Goal: Navigation & Orientation: Find specific page/section

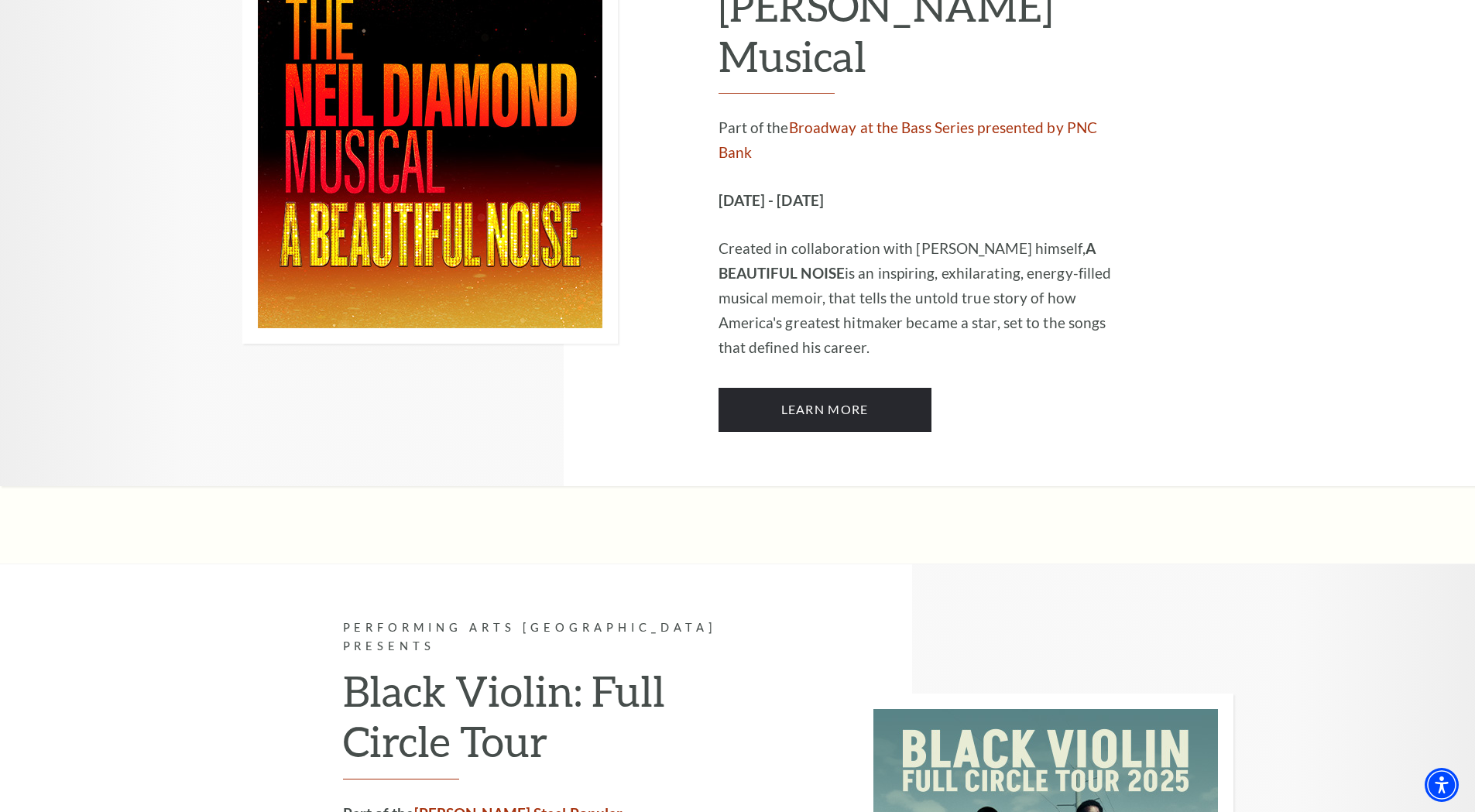
scroll to position [2940, 0]
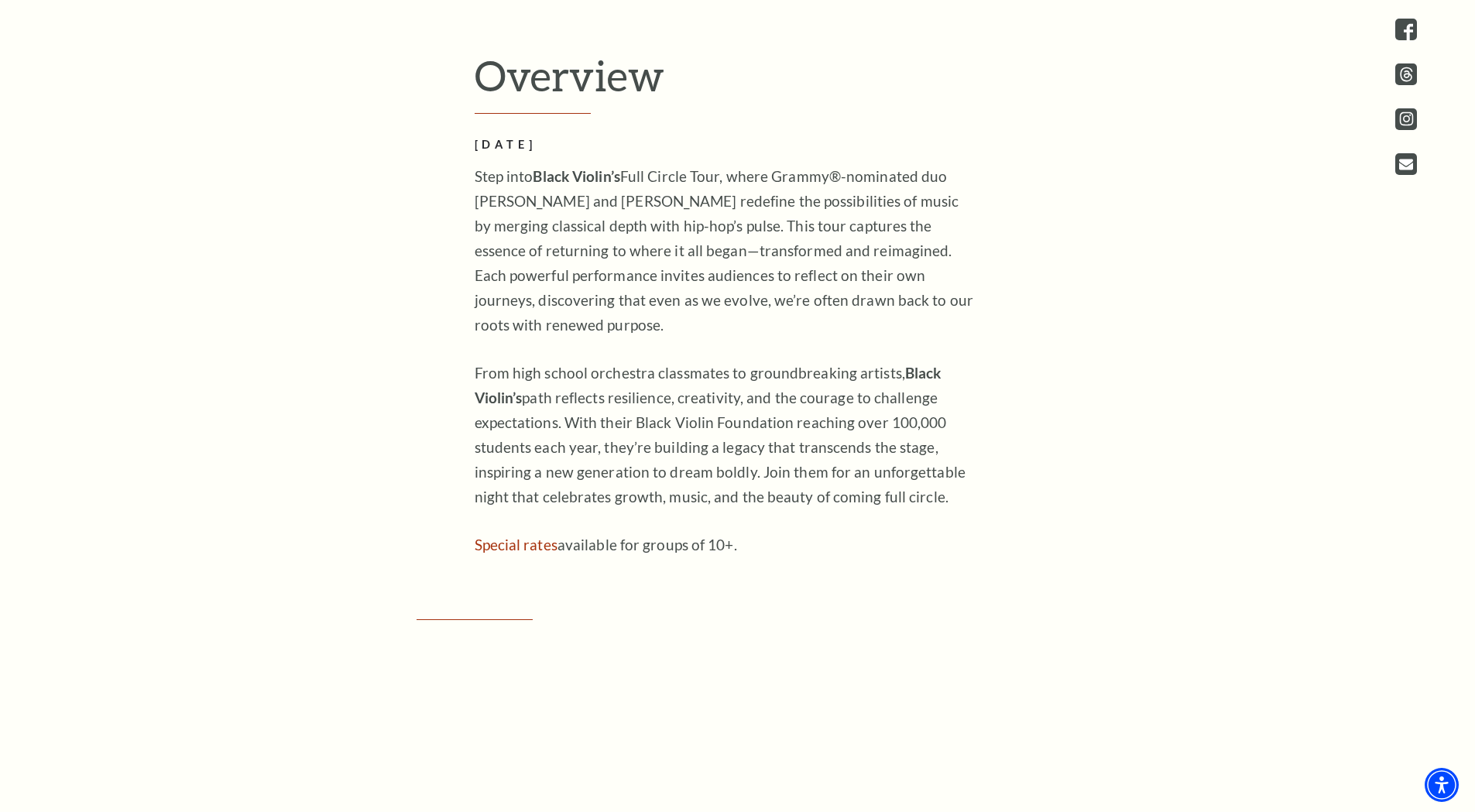
scroll to position [851, 0]
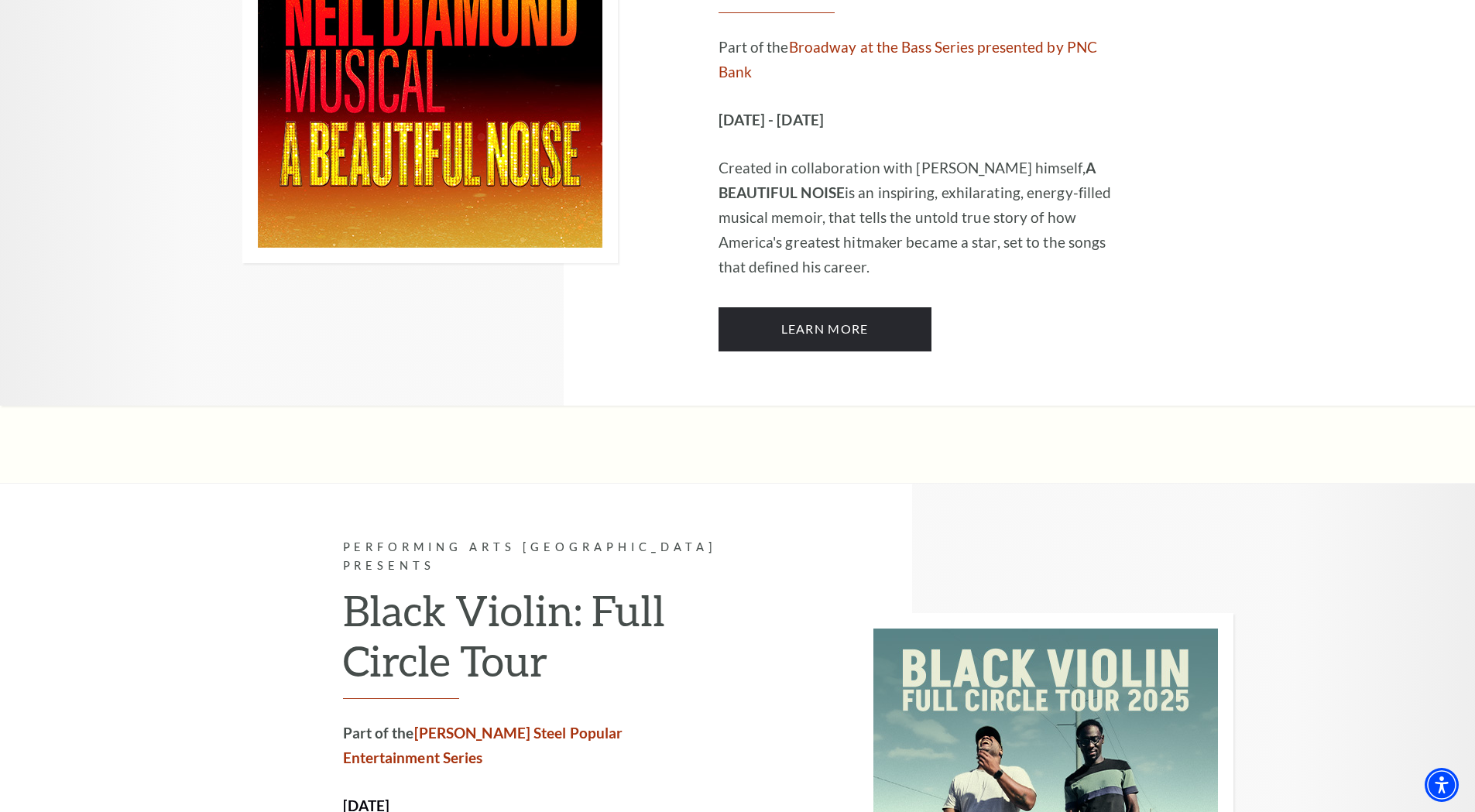
scroll to position [2708, 0]
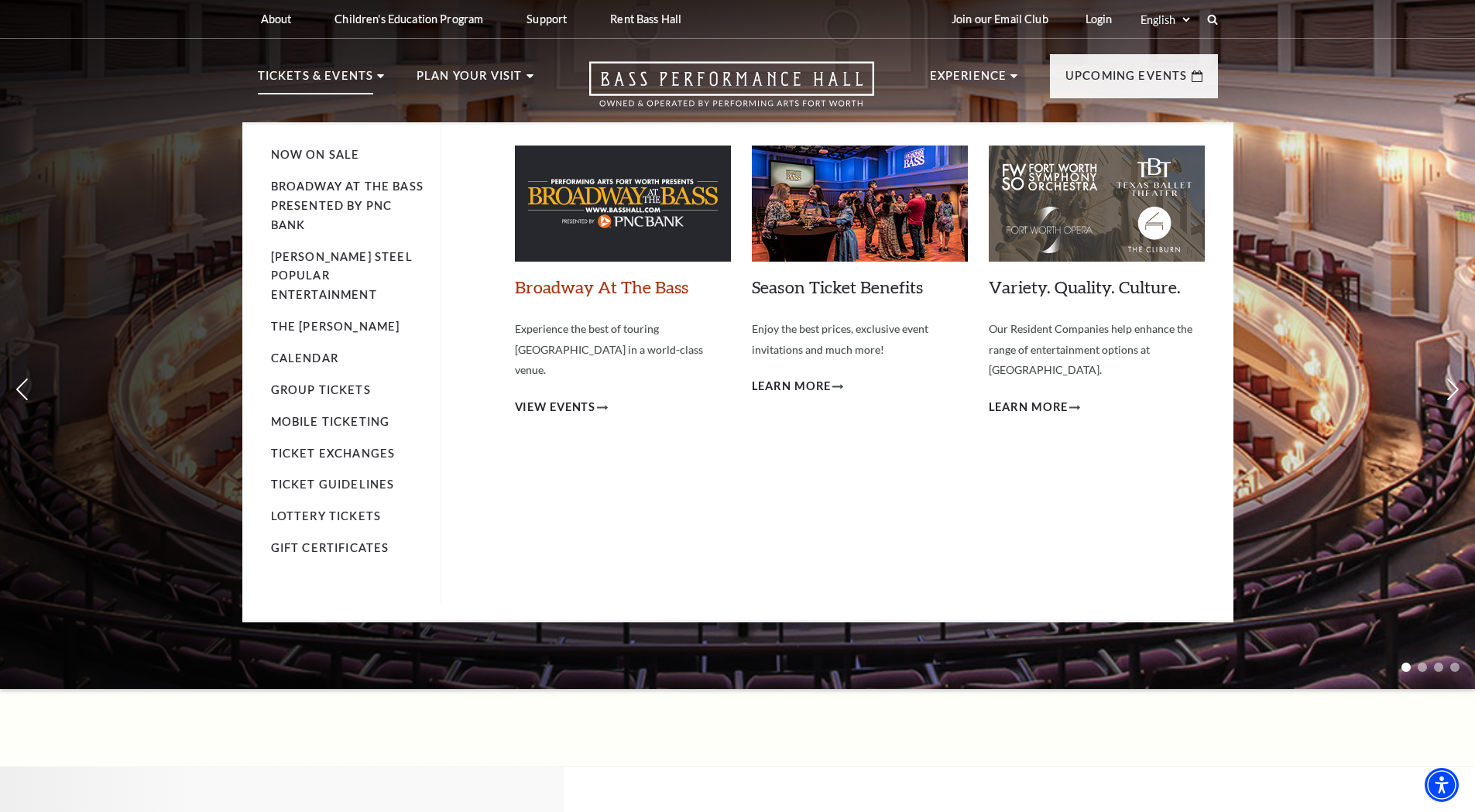
click at [603, 293] on link "Broadway At The Bass" at bounding box center [601, 287] width 173 height 21
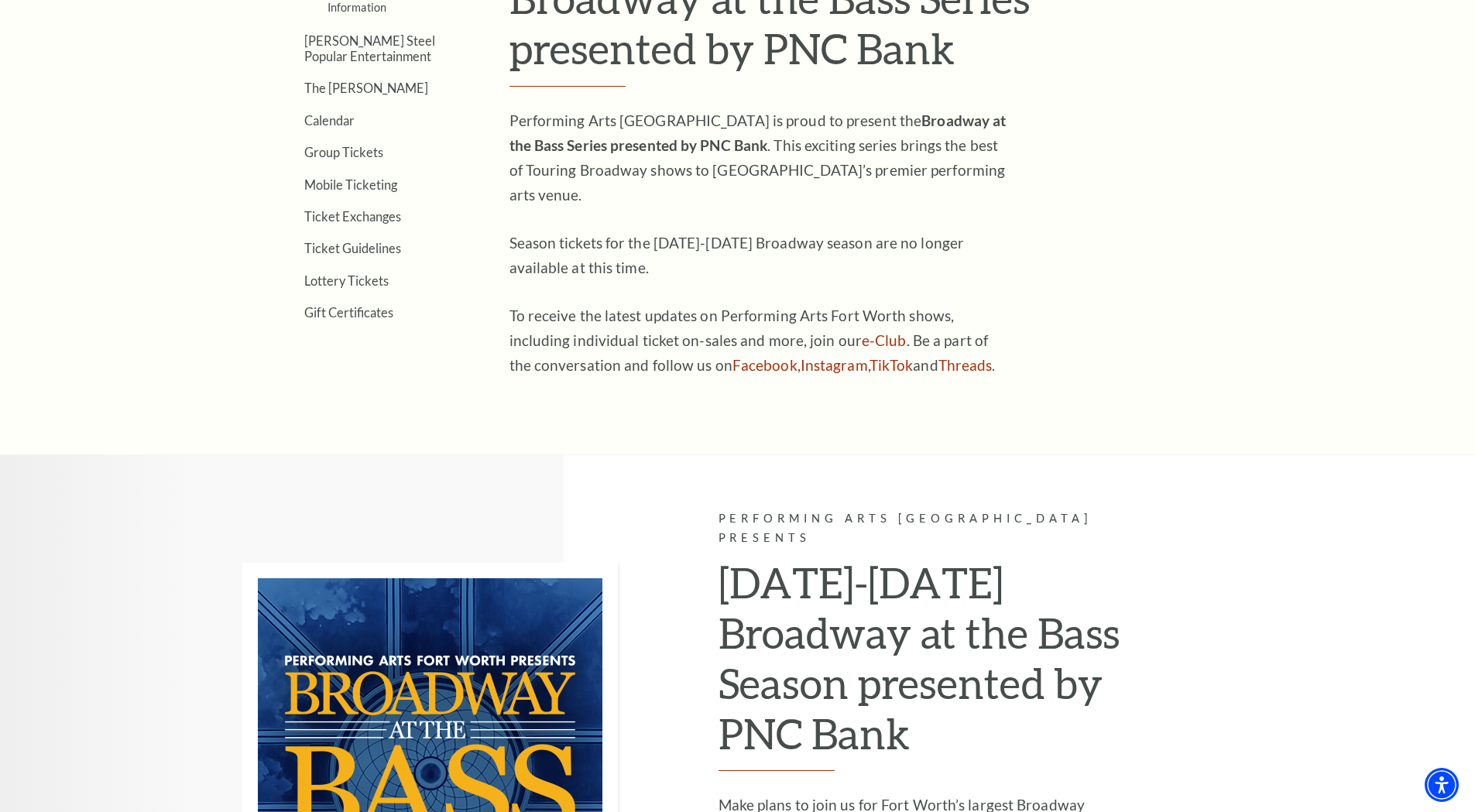
scroll to position [281, 0]
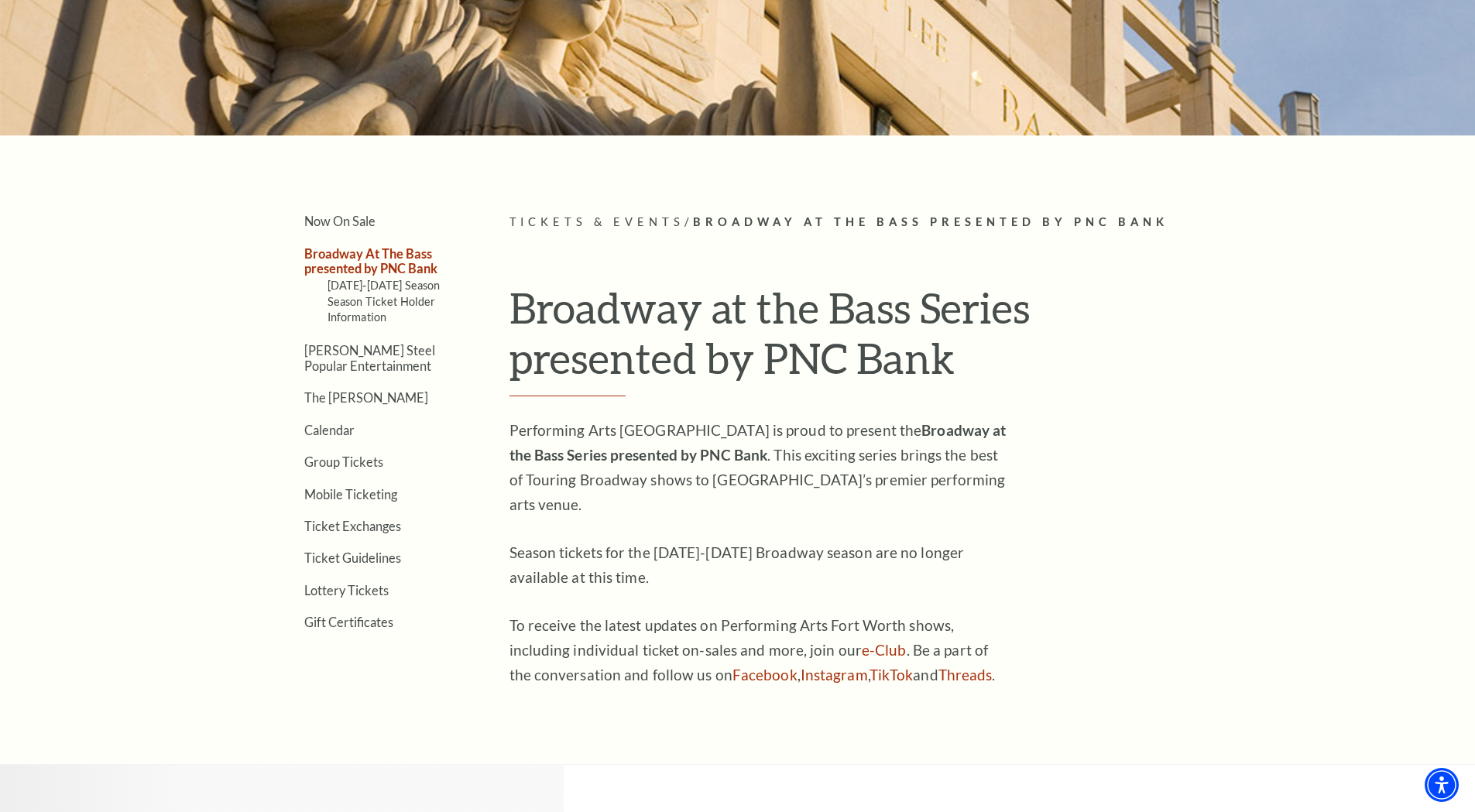
click at [352, 221] on link "Now On Sale" at bounding box center [339, 221] width 71 height 15
